Goal: Transaction & Acquisition: Subscribe to service/newsletter

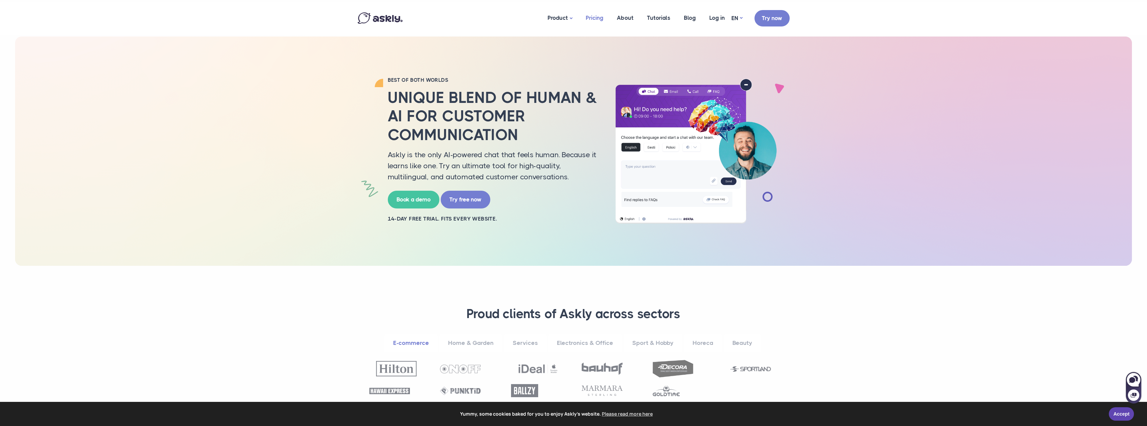
drag, startPoint x: 0, startPoint y: 0, endPoint x: 595, endPoint y: 16, distance: 595.6
click at [595, 16] on link "Pricing" at bounding box center [594, 18] width 31 height 32
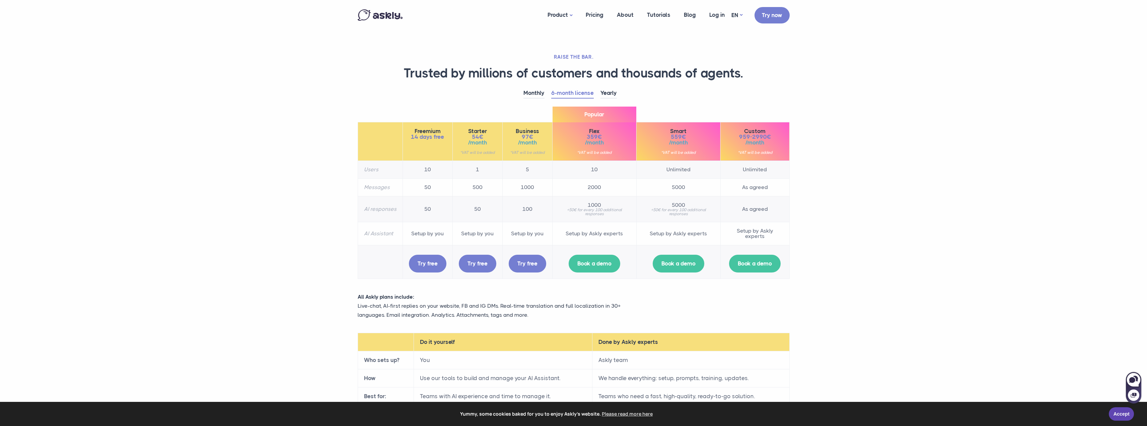
click at [427, 209] on td "50" at bounding box center [428, 209] width 50 height 26
click at [429, 184] on td "50" at bounding box center [428, 187] width 50 height 18
